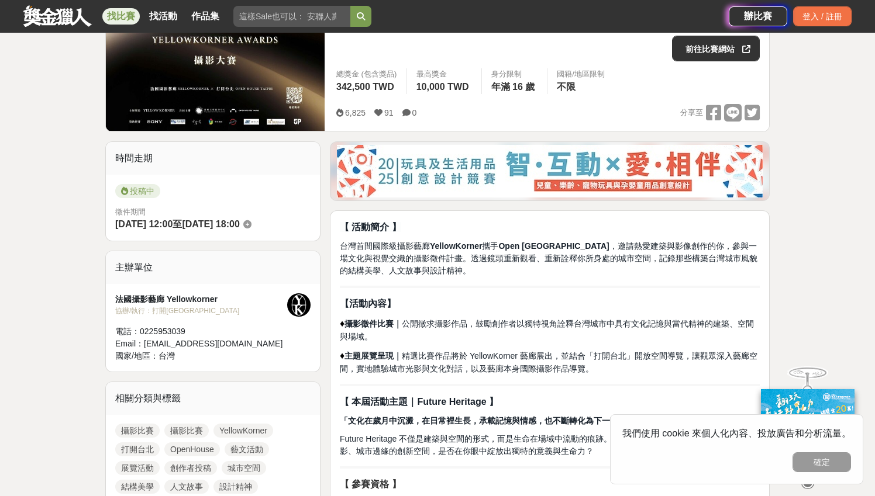
scroll to position [120, 0]
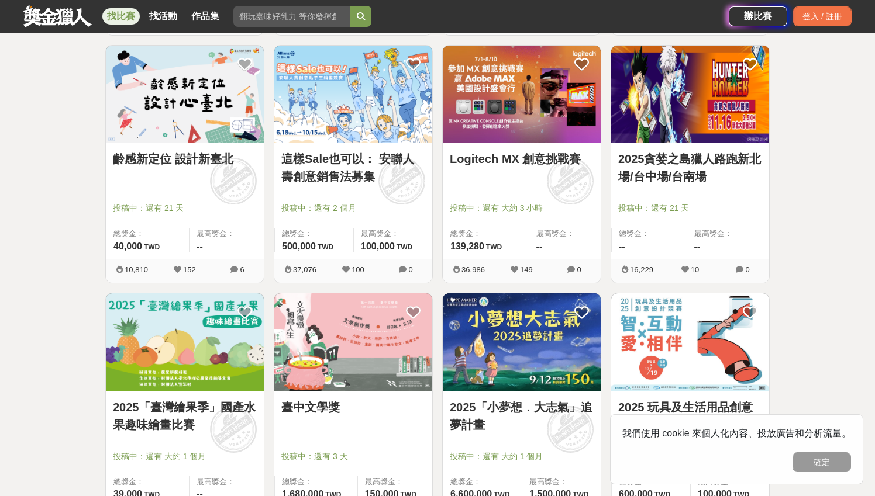
scroll to position [449, 0]
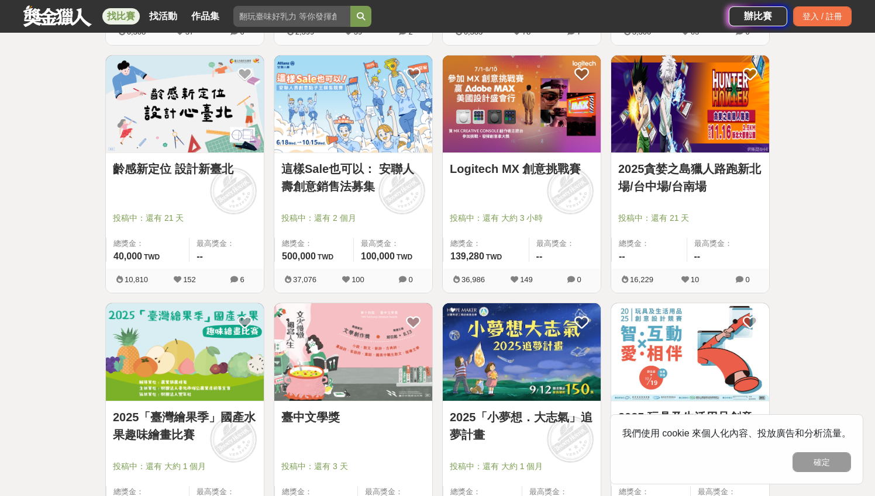
click at [535, 180] on div "Logitech MX 創意挑戰賽" at bounding box center [522, 175] width 144 height 31
click at [530, 174] on link "Logitech MX 創意挑戰賽" at bounding box center [522, 169] width 144 height 18
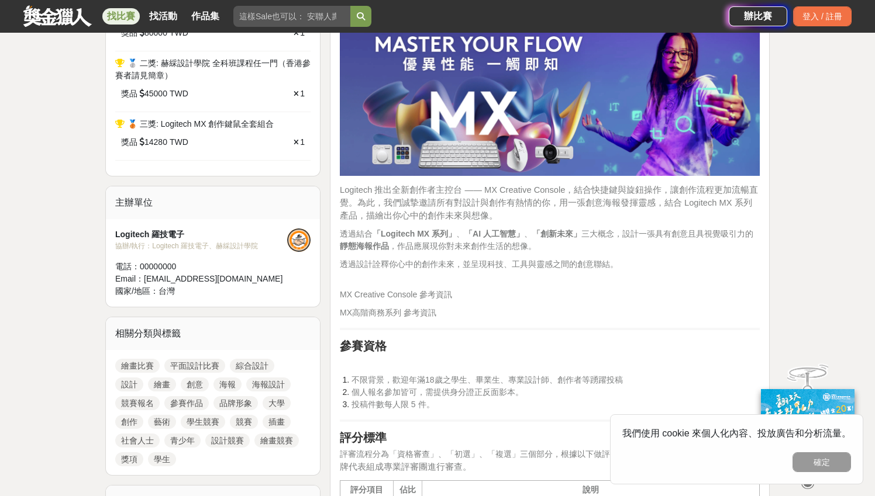
scroll to position [457, 0]
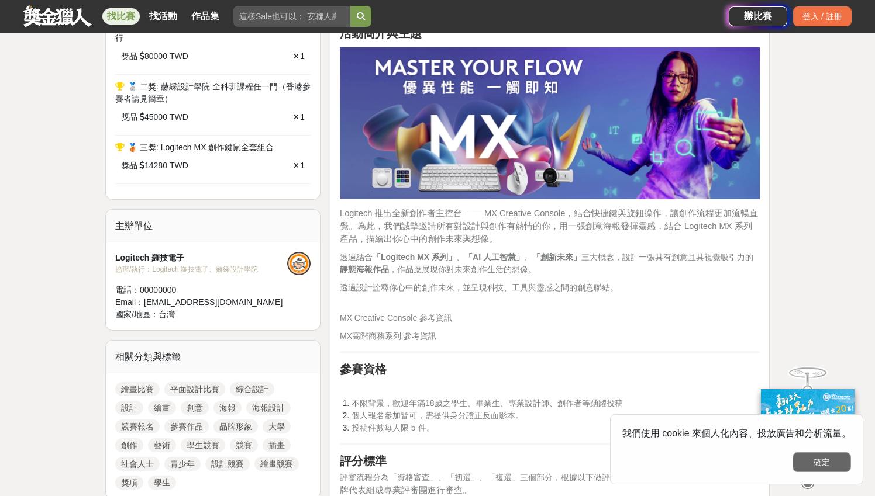
click at [807, 459] on button "確定" at bounding box center [821, 462] width 58 height 20
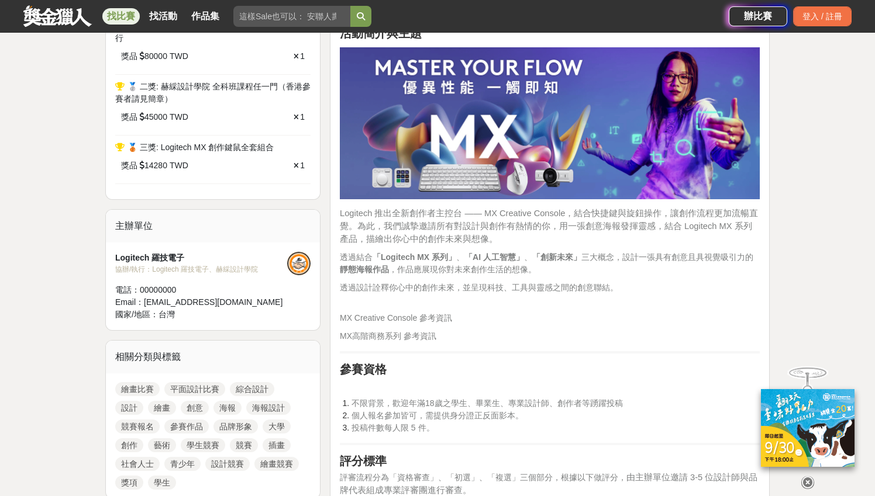
click at [807, 480] on icon at bounding box center [807, 480] width 13 height 13
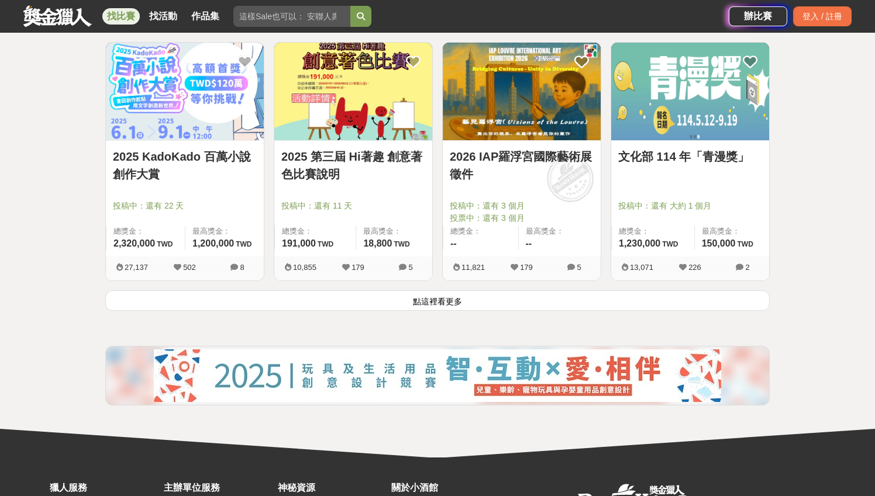
scroll to position [1447, 0]
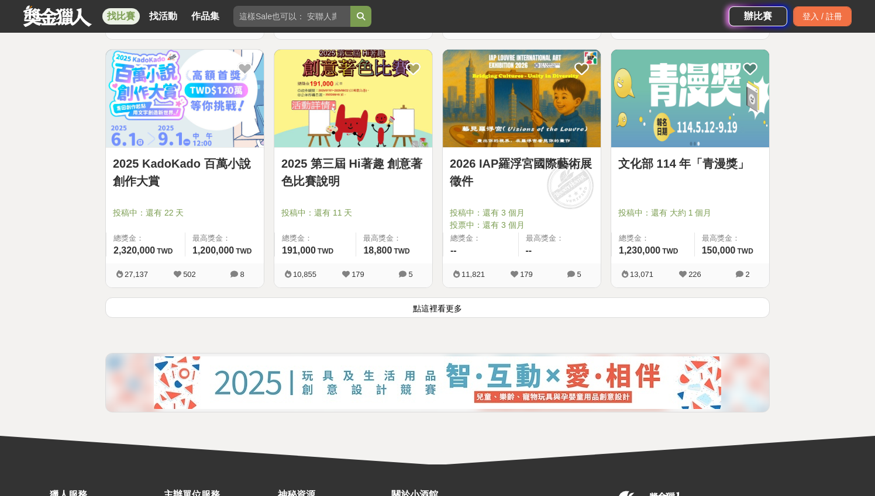
click at [690, 313] on button "點這裡看更多" at bounding box center [437, 308] width 664 height 20
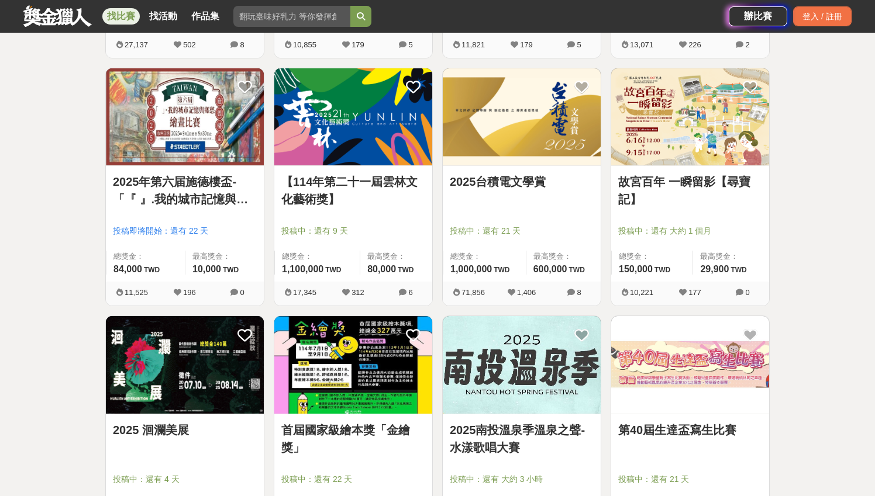
scroll to position [1674, 0]
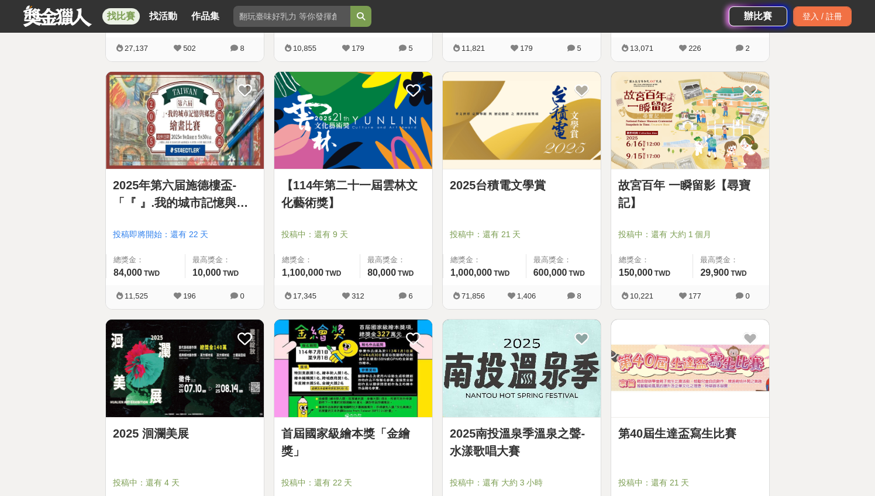
click at [501, 181] on link "2025台積電文學賞" at bounding box center [522, 186] width 144 height 18
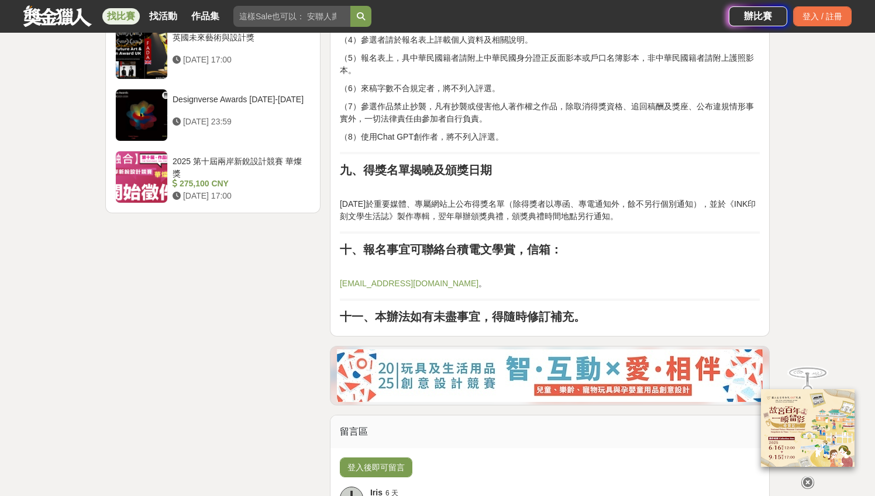
scroll to position [1547, 0]
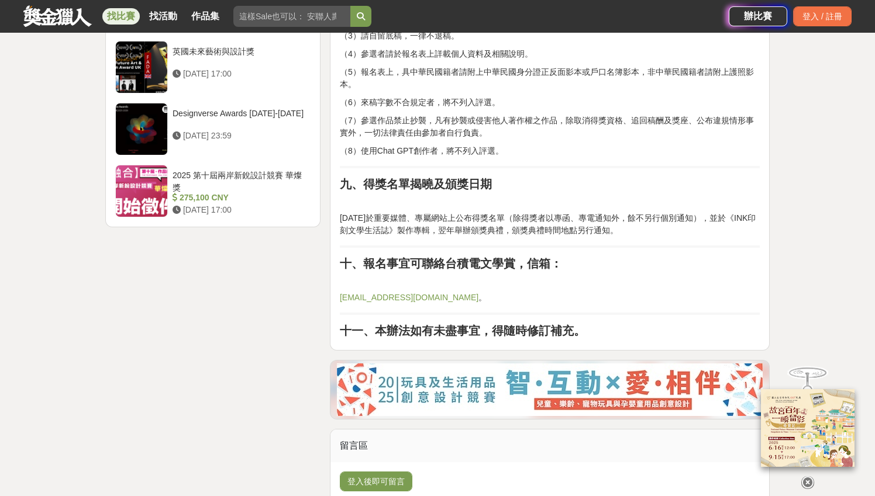
click at [409, 298] on link "[EMAIL_ADDRESS][DOMAIN_NAME]" at bounding box center [409, 297] width 139 height 9
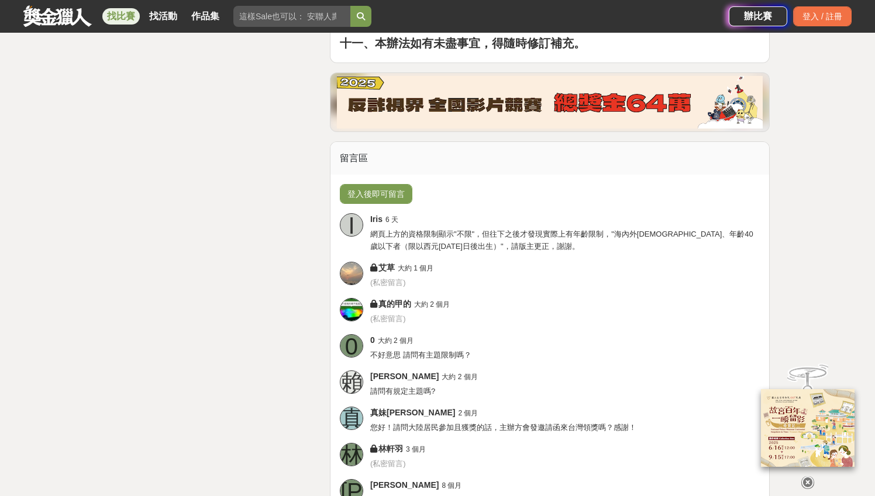
scroll to position [1834, 0]
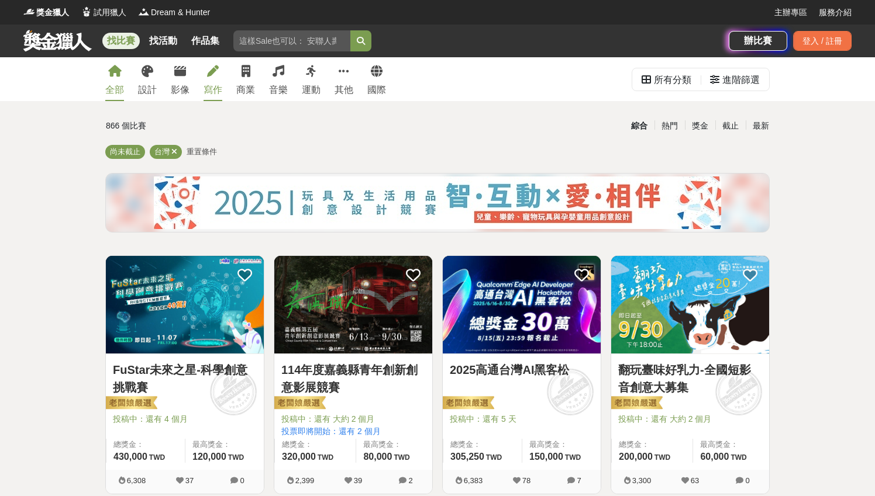
click at [212, 79] on link "寫作" at bounding box center [212, 79] width 19 height 44
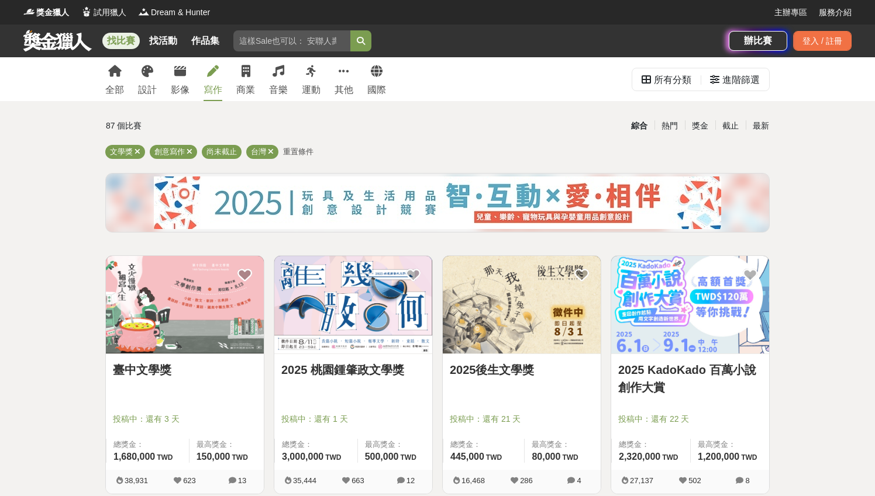
click at [357, 76] on div "全部 設計 影像 寫作 商業 音樂 運動 其他 國際" at bounding box center [245, 79] width 295 height 44
click at [369, 76] on link "國際" at bounding box center [376, 79] width 19 height 44
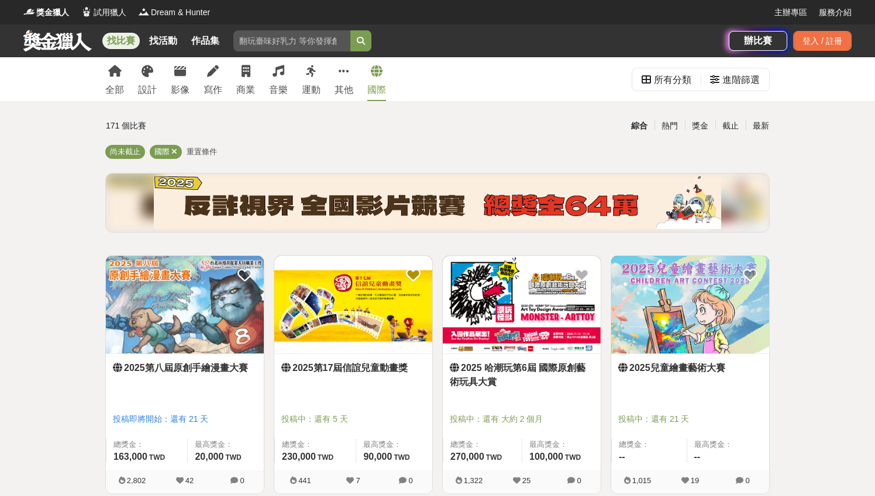
click at [299, 46] on input "search" at bounding box center [291, 40] width 117 height 21
click at [362, 41] on button "submit" at bounding box center [360, 40] width 21 height 21
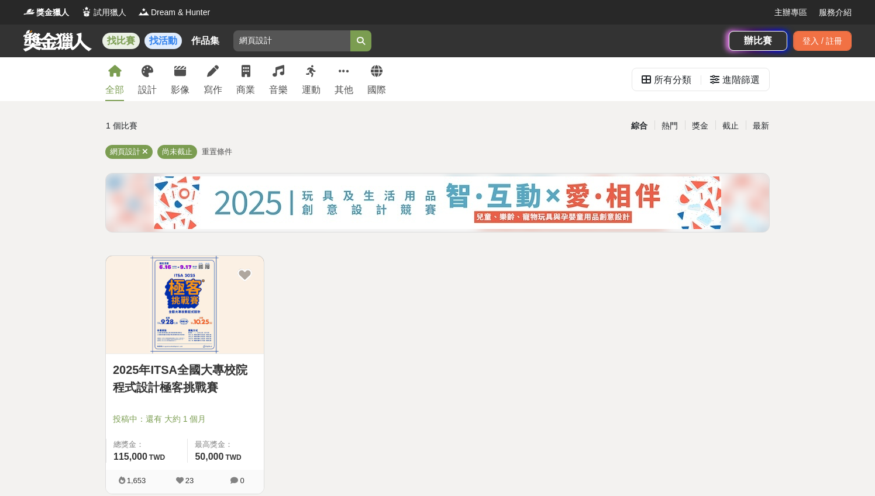
drag, startPoint x: 281, startPoint y: 42, endPoint x: 168, endPoint y: 45, distance: 112.9
click at [169, 45] on div "找比賽 找活動 作品集 網頁設計" at bounding box center [375, 41] width 705 height 33
type input "前端"
click at [362, 41] on button "submit" at bounding box center [360, 40] width 21 height 21
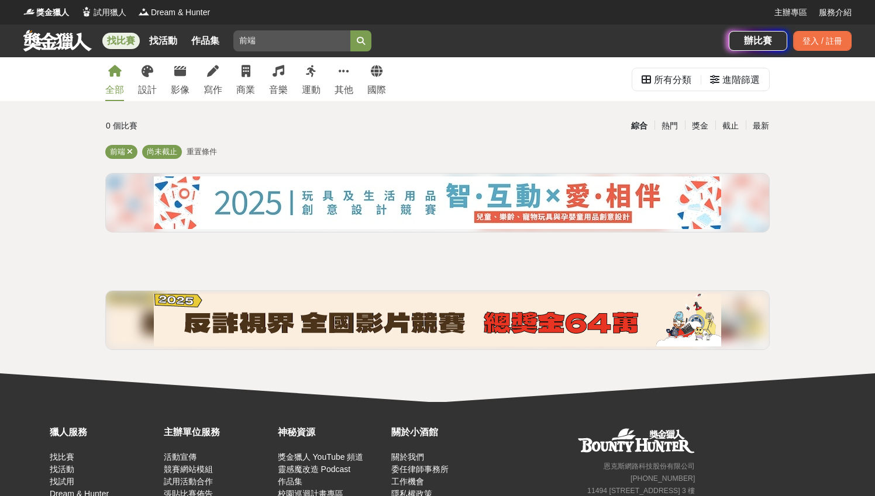
click at [72, 39] on link at bounding box center [57, 40] width 71 height 22
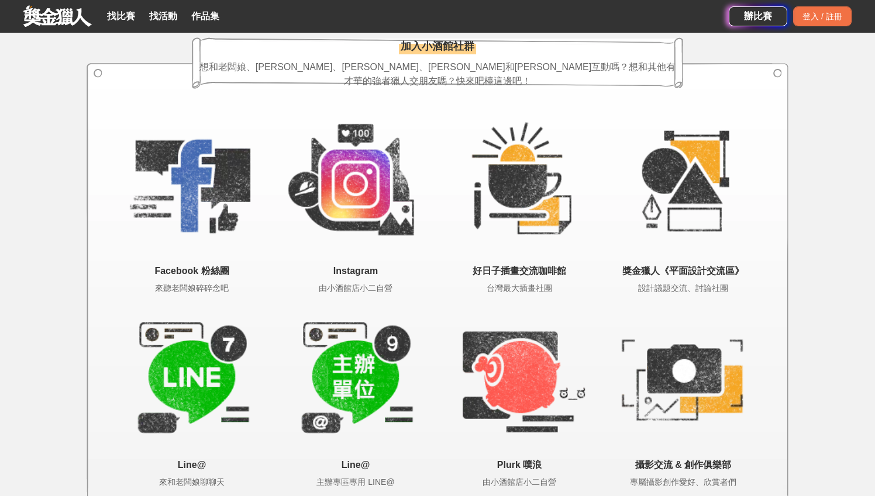
scroll to position [2130, 0]
